Goal: Task Accomplishment & Management: Use online tool/utility

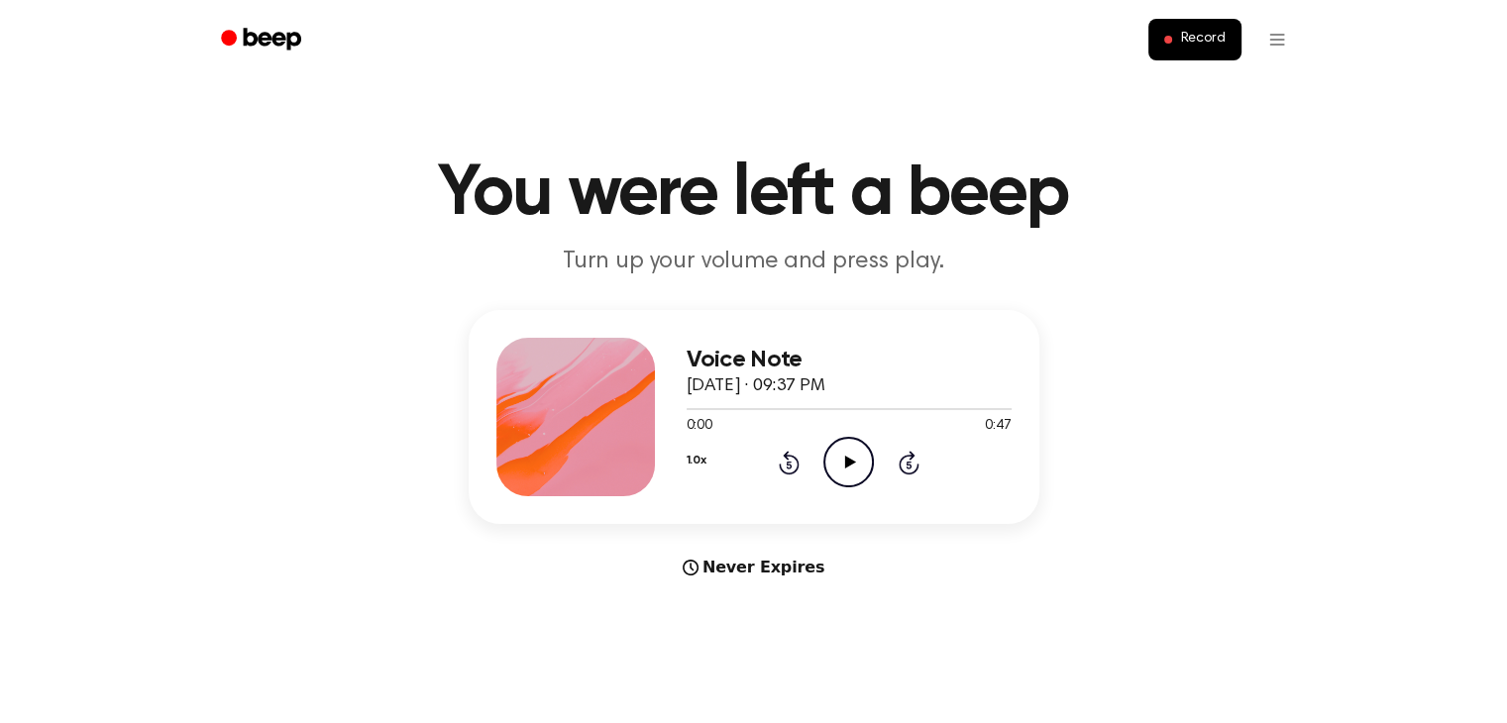
click at [847, 461] on icon at bounding box center [850, 462] width 11 height 13
click at [1099, 457] on div "Voice Note October 9, 2025 · 09:37 PM 0:47 0:47 Your browser does not support t…" at bounding box center [754, 445] width 1460 height 270
click at [845, 460] on icon at bounding box center [850, 462] width 11 height 13
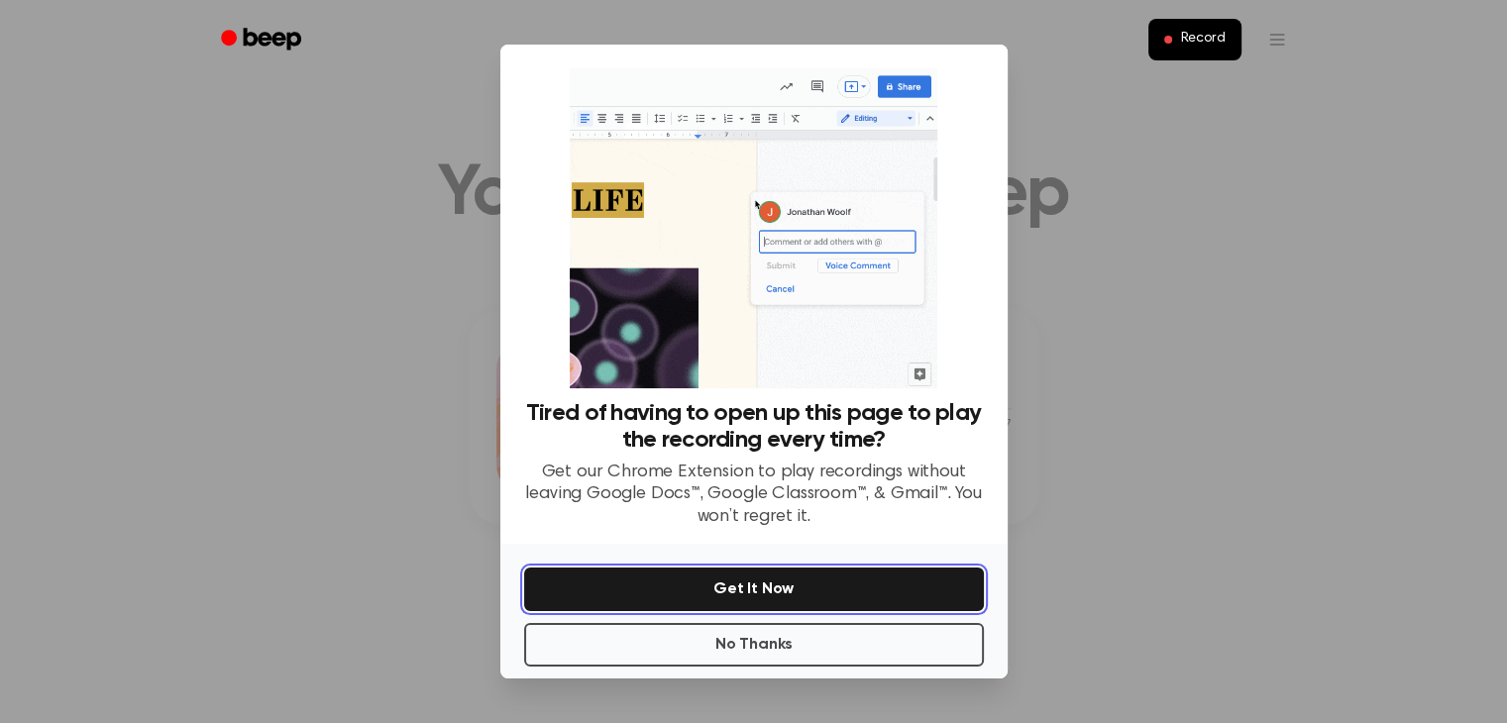
click at [733, 584] on button "Get It Now" at bounding box center [754, 590] width 460 height 44
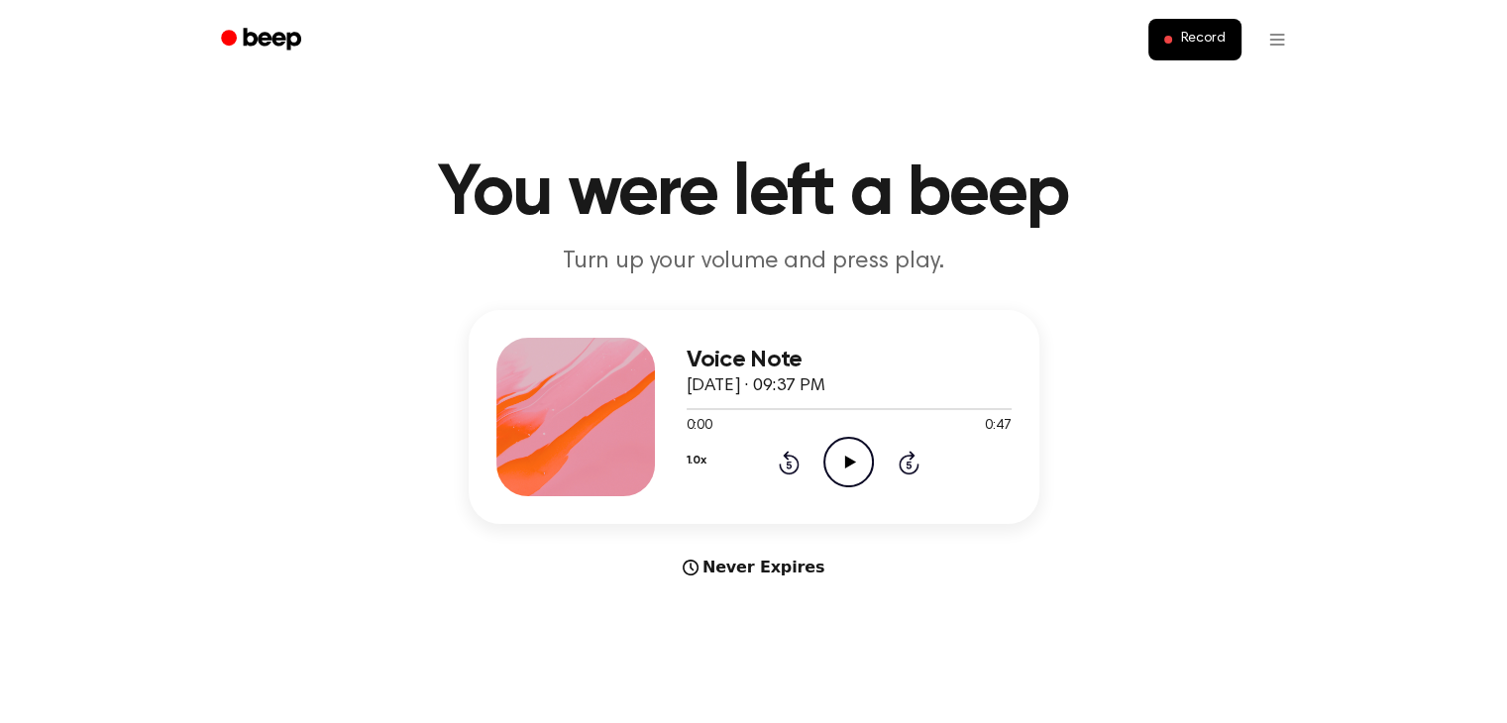
click at [851, 457] on icon "Play Audio" at bounding box center [848, 462] width 51 height 51
click at [1196, 39] on span "Record" at bounding box center [1202, 40] width 45 height 18
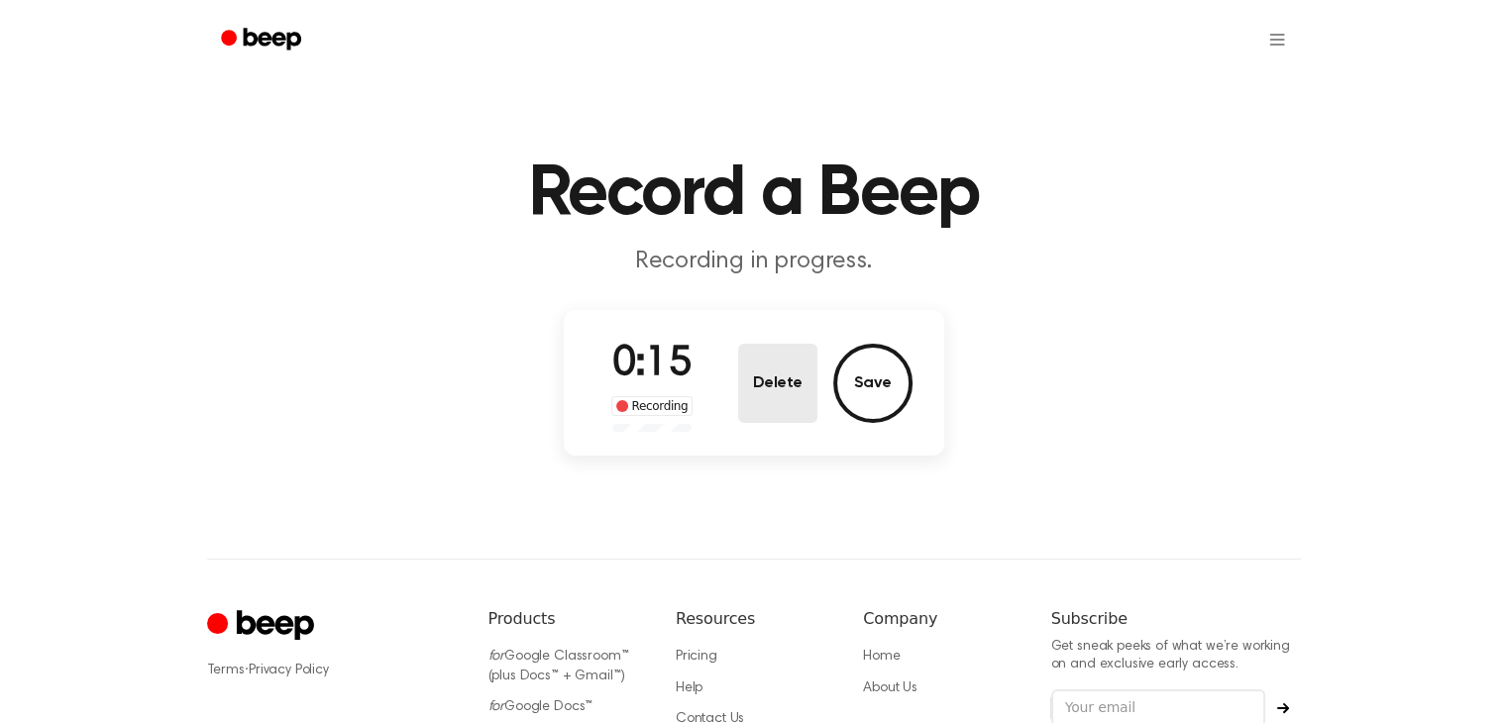
click at [776, 378] on button "Delete" at bounding box center [777, 383] width 79 height 79
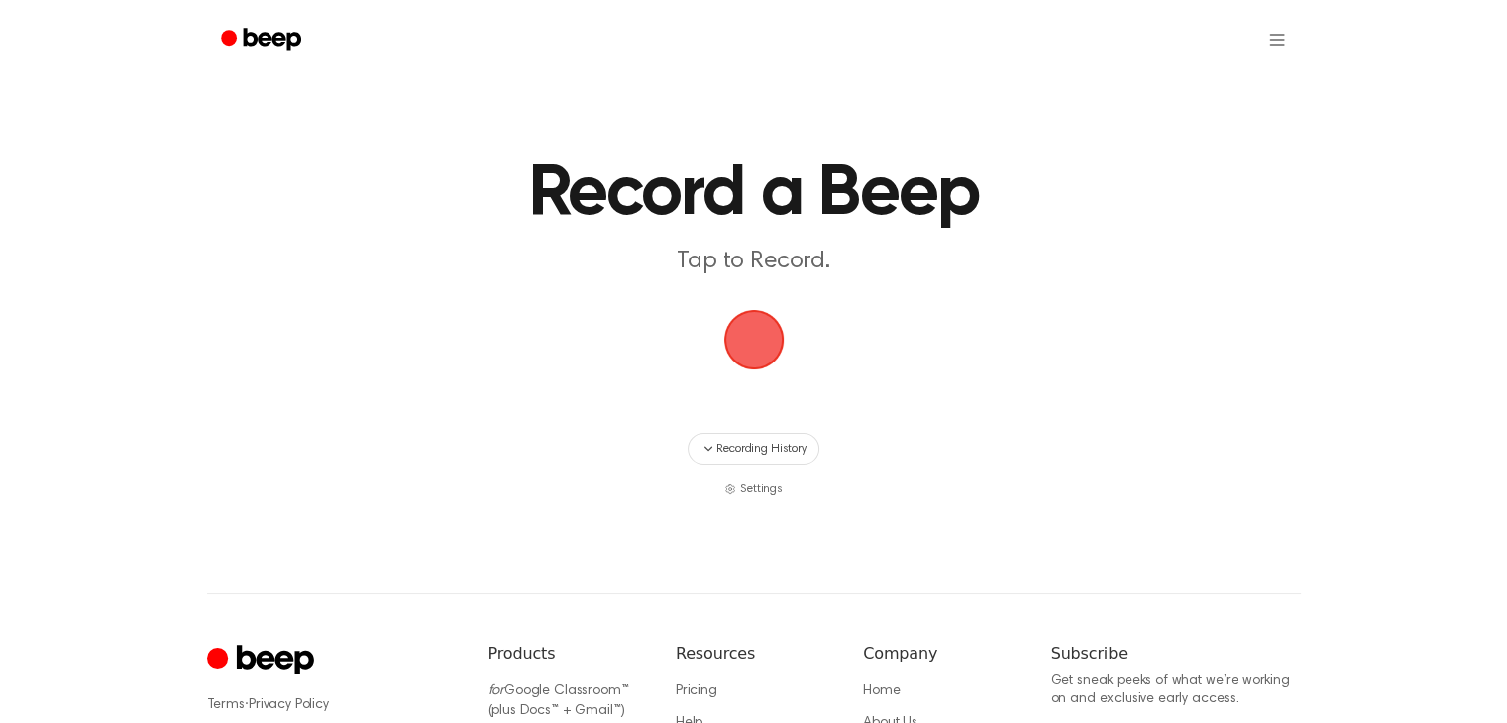
click at [752, 339] on span "button" at bounding box center [752, 339] width 67 height 67
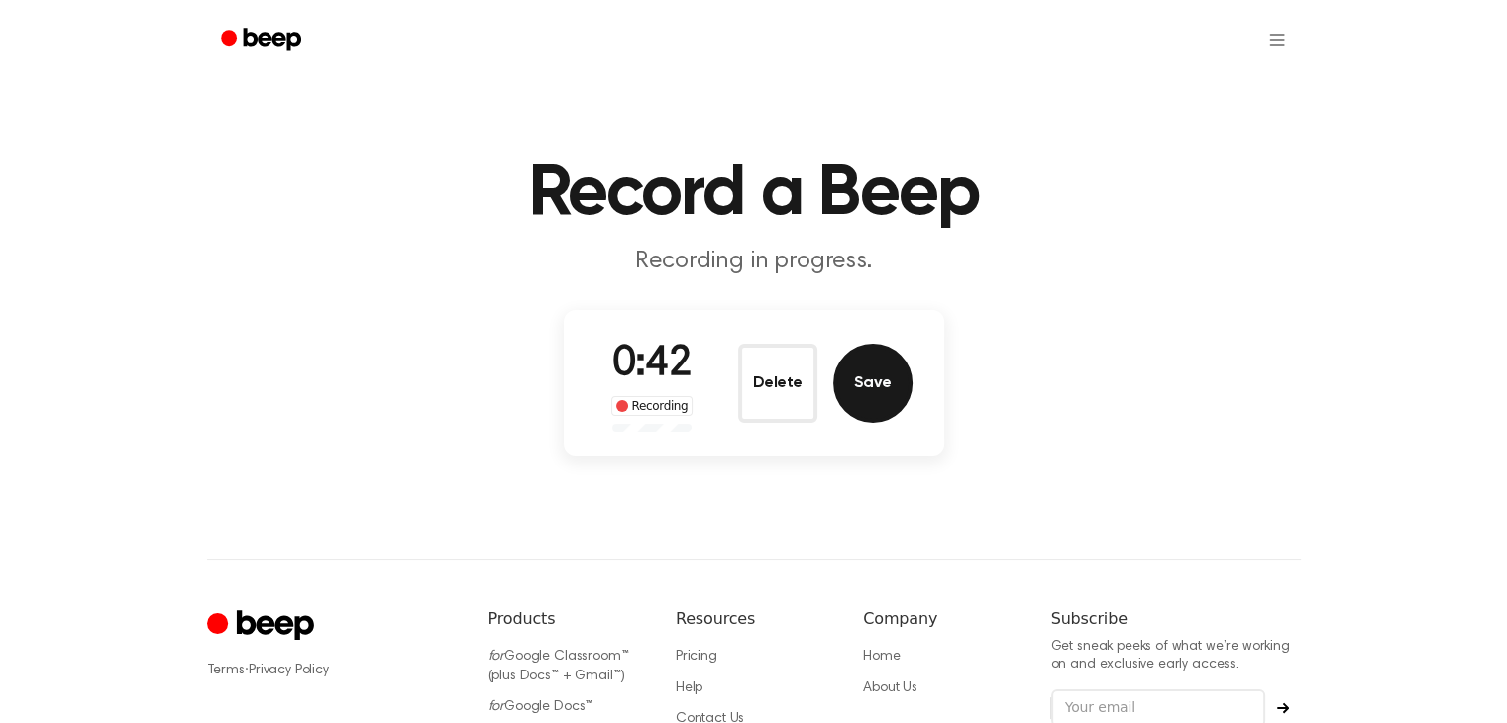
click at [872, 380] on button "Save" at bounding box center [872, 383] width 79 height 79
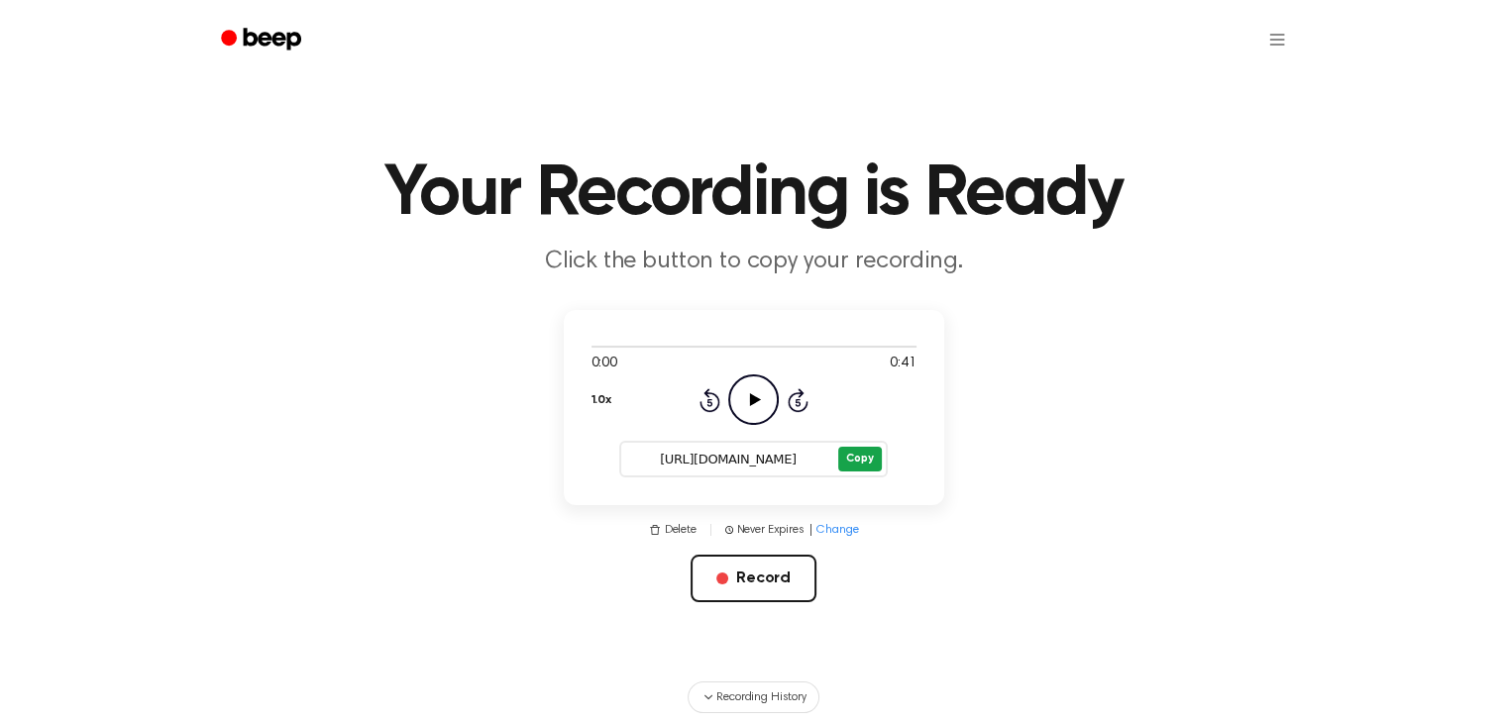
click at [856, 457] on button "Copy" at bounding box center [859, 459] width 43 height 25
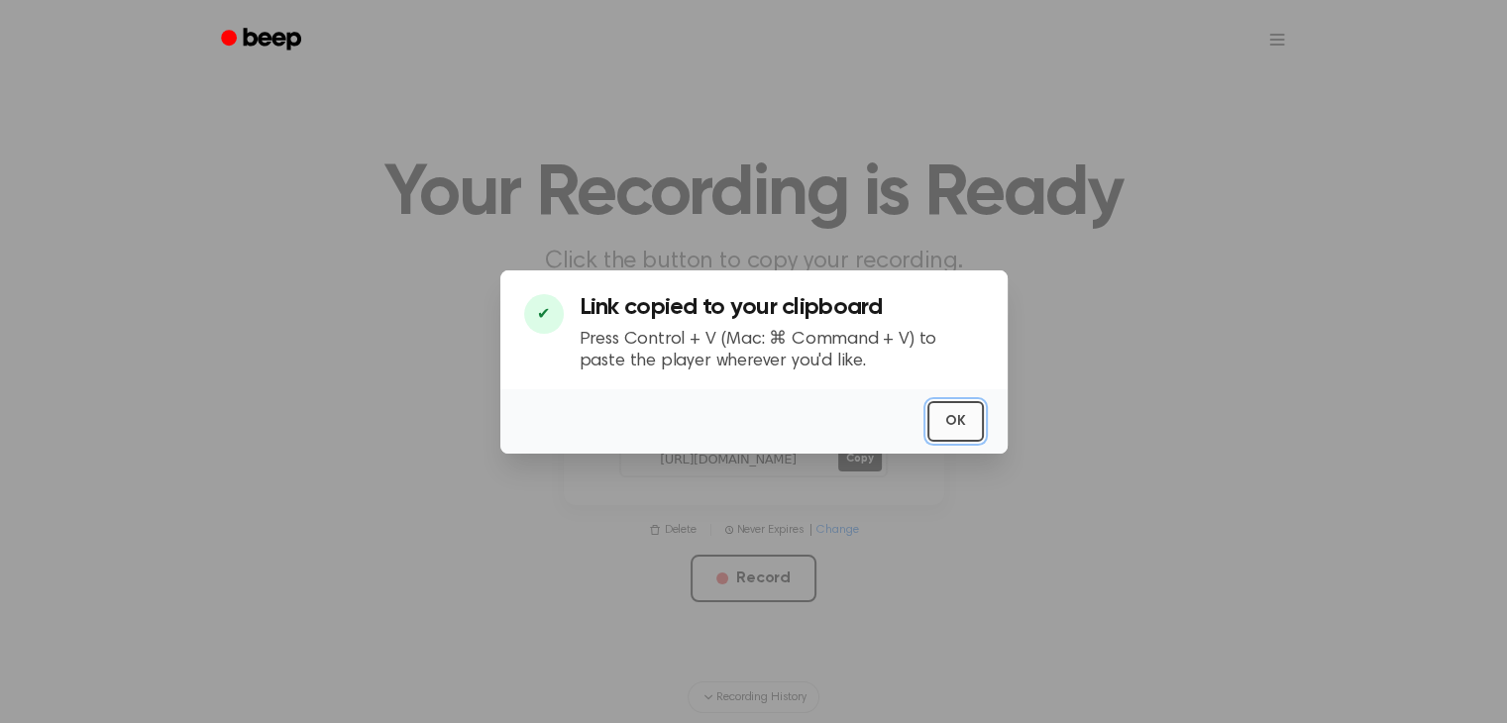
click at [953, 417] on button "OK" at bounding box center [956, 421] width 56 height 41
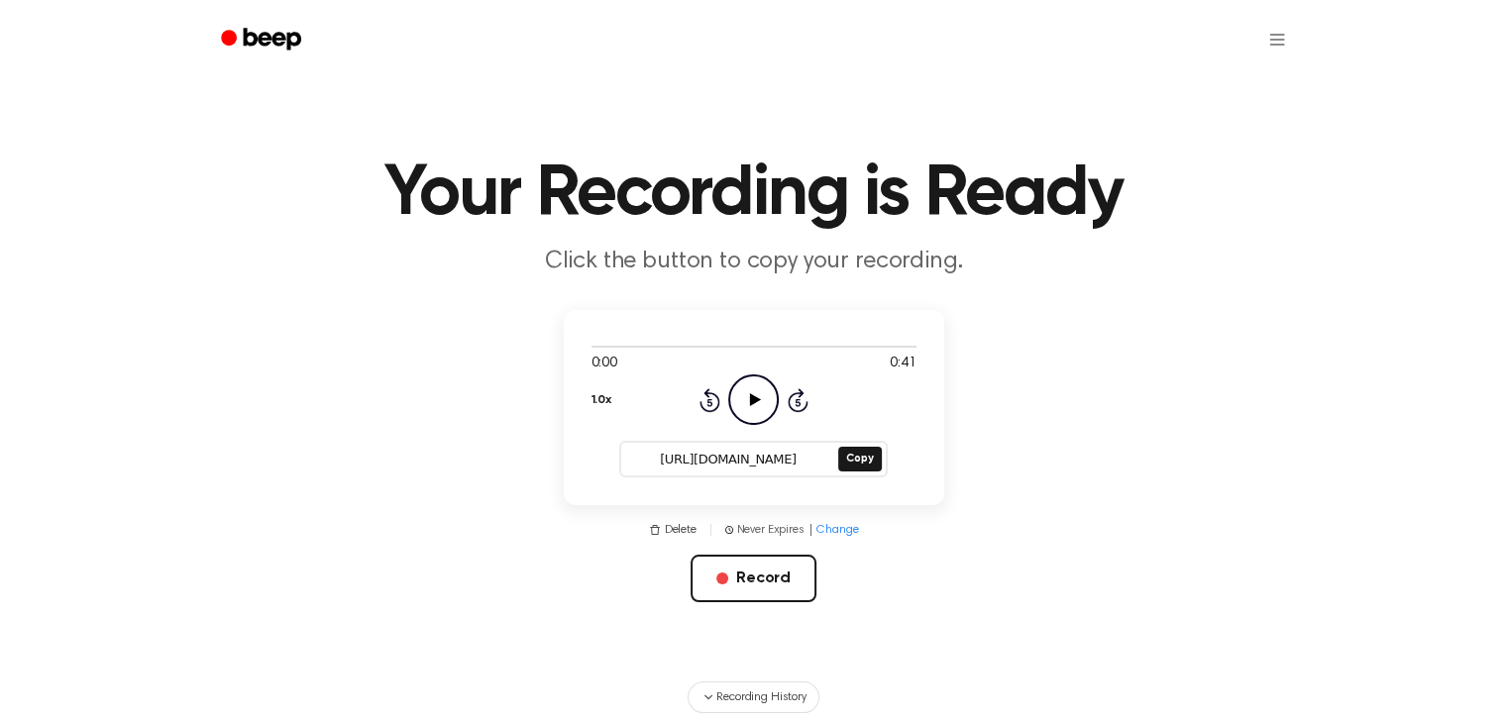
drag, startPoint x: 953, startPoint y: 417, endPoint x: 801, endPoint y: 520, distance: 184.1
click at [801, 520] on main "Your Recording is Ready Click the button to copy your recording. 0:00 0:41 1.0x…" at bounding box center [753, 373] width 1507 height 747
click at [856, 455] on button "Copy" at bounding box center [859, 459] width 43 height 25
click at [864, 453] on button "Copy" at bounding box center [859, 459] width 43 height 25
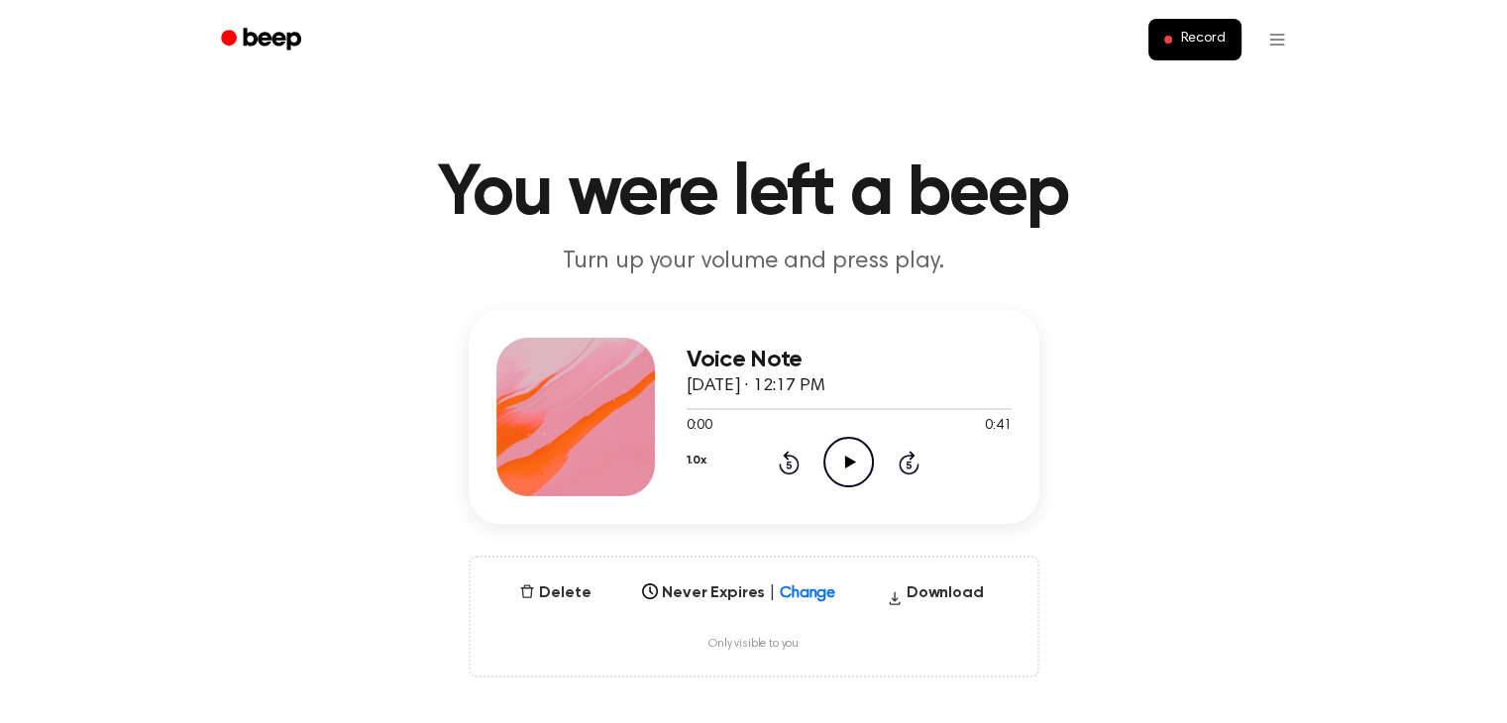
click at [848, 460] on icon at bounding box center [850, 462] width 11 height 13
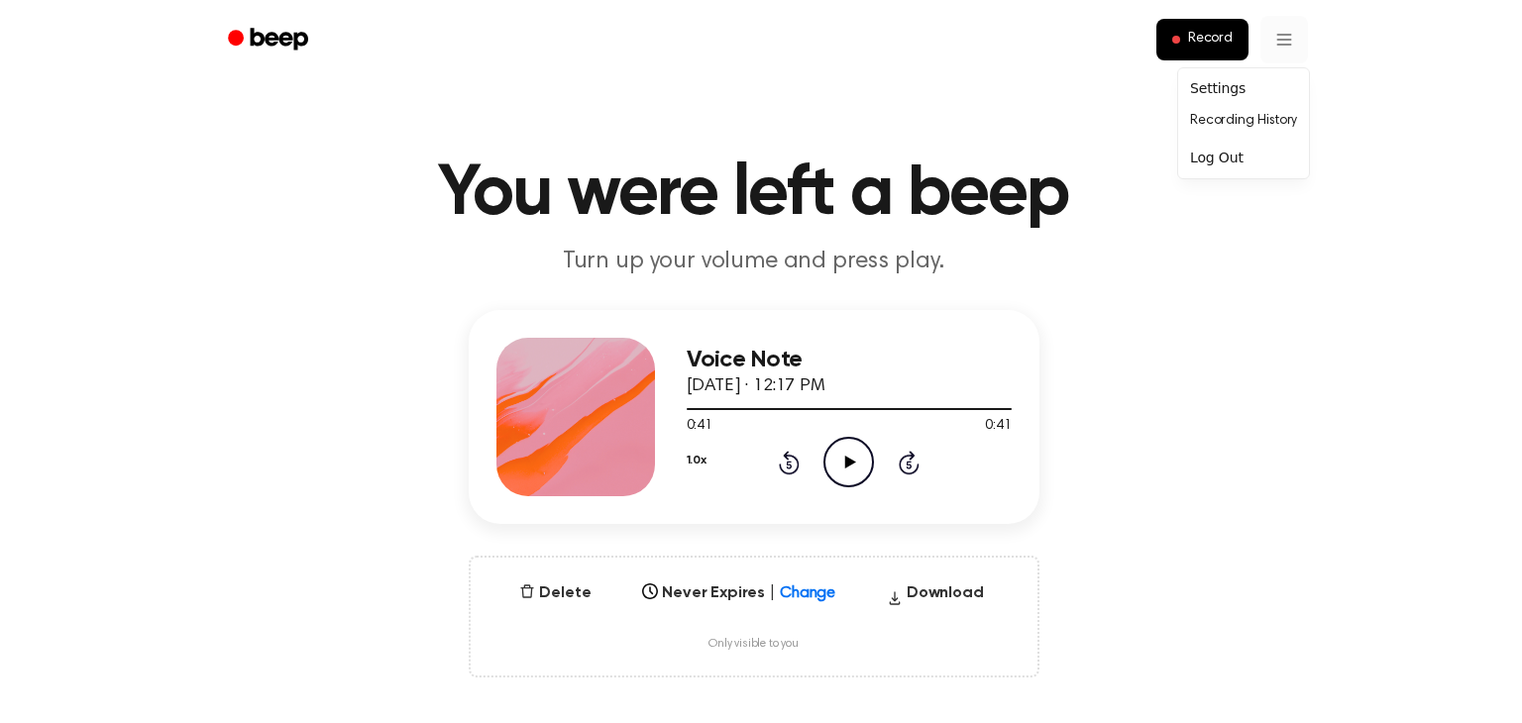
click at [1247, 117] on link "Recording History" at bounding box center [1243, 121] width 123 height 33
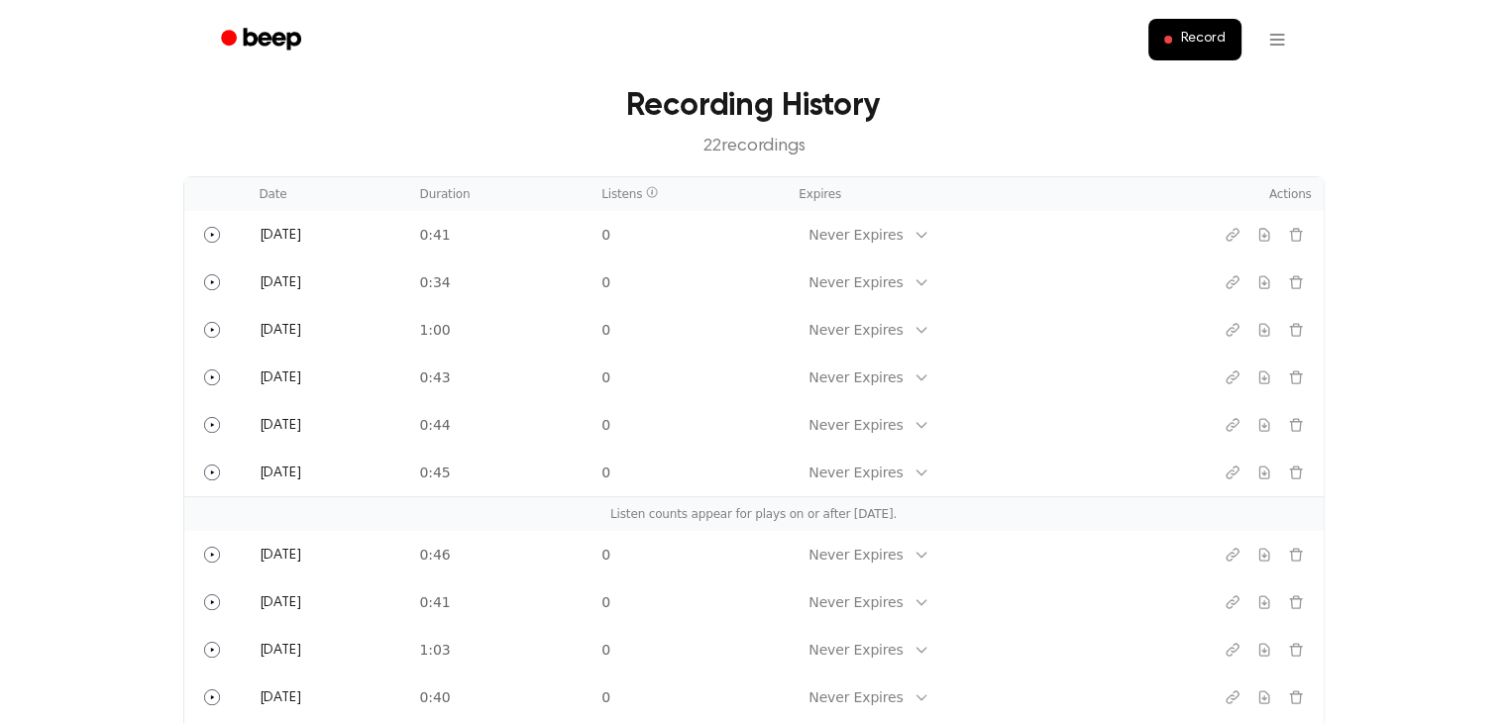
scroll to position [50, 0]
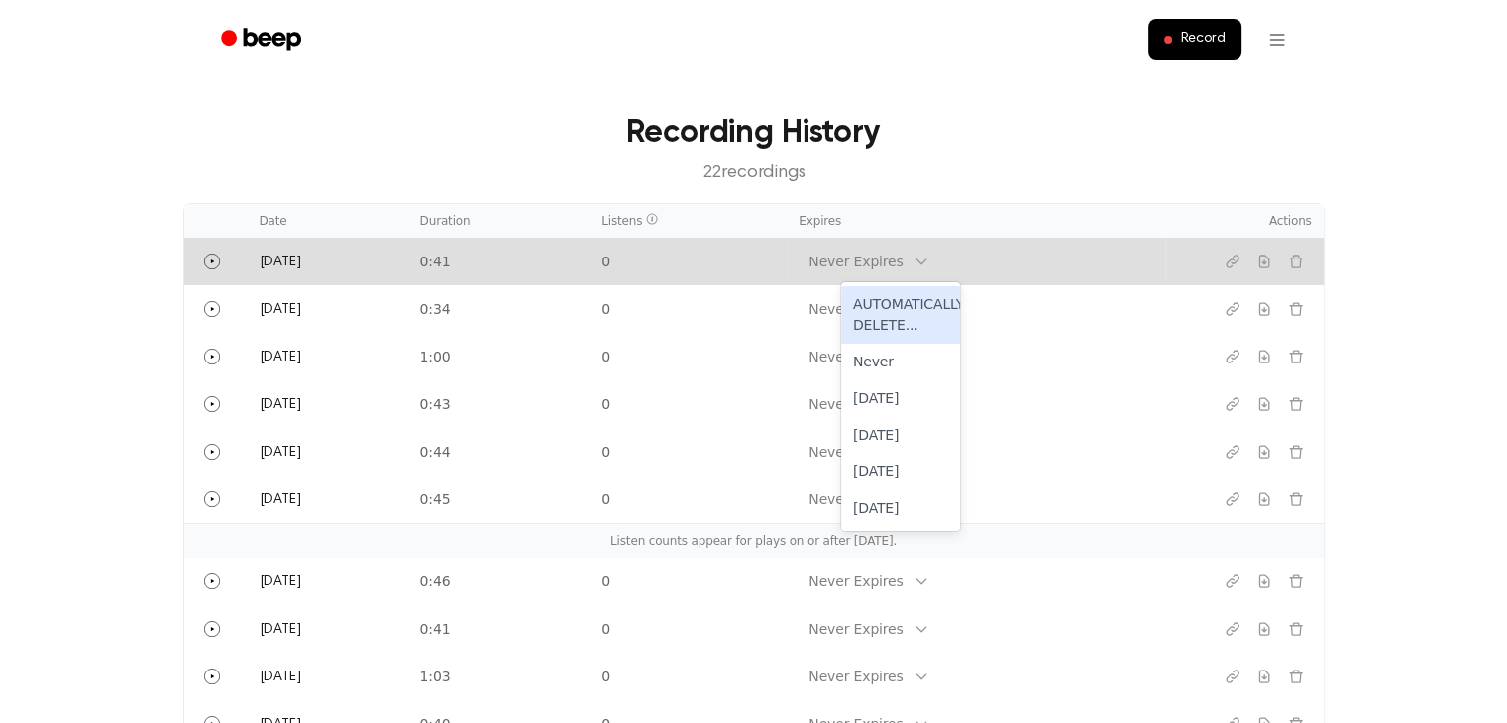
click at [903, 265] on div "Never Expires" at bounding box center [856, 262] width 94 height 21
click at [684, 261] on td "0" at bounding box center [688, 262] width 197 height 48
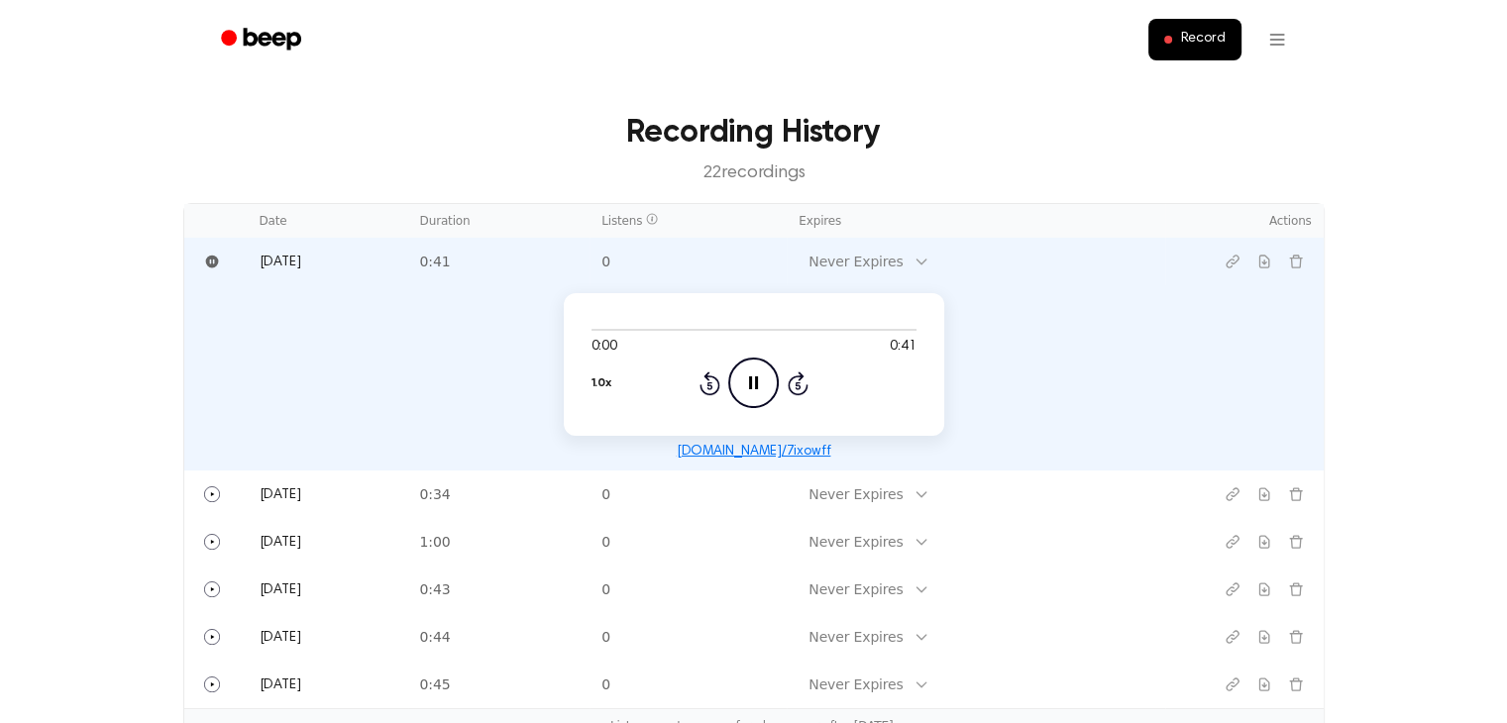
click at [752, 378] on icon "Pause Audio" at bounding box center [753, 383] width 51 height 51
click at [750, 382] on icon at bounding box center [755, 383] width 11 height 13
click at [754, 380] on icon at bounding box center [755, 383] width 11 height 13
click at [983, 109] on h3 "Recording History" at bounding box center [754, 133] width 1078 height 48
click at [581, 256] on td "0:41" at bounding box center [499, 262] width 182 height 48
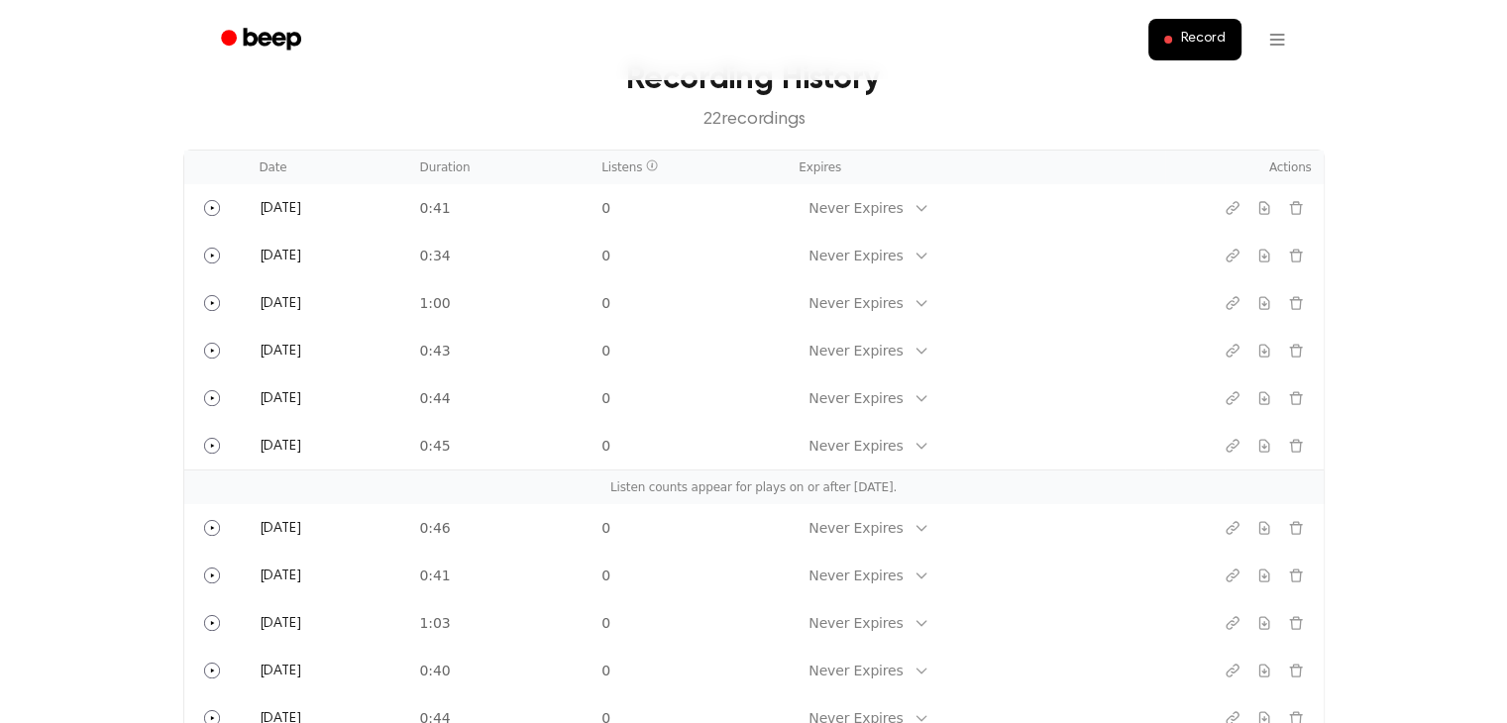
scroll to position [0, 0]
